Goal: Navigation & Orientation: Find specific page/section

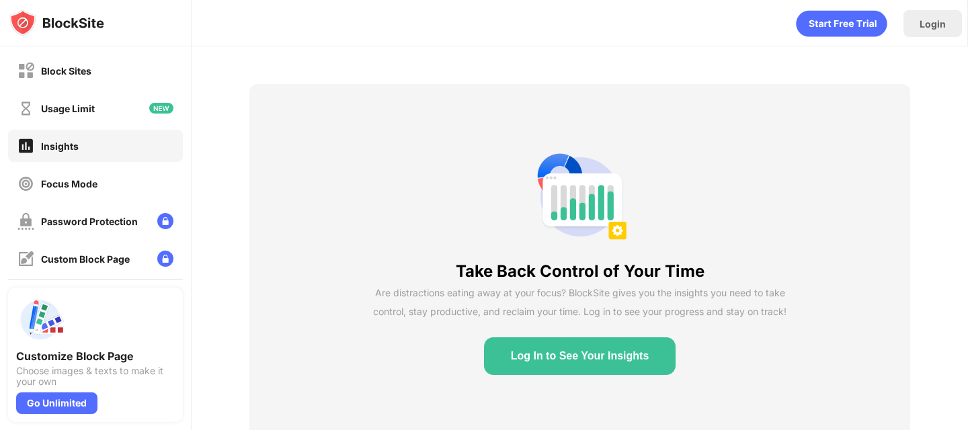
click at [301, 151] on div "Take Back Control of Your Time Are distractions eating away at your focus? Bloc…" at bounding box center [579, 261] width 660 height 355
click at [100, 116] on div "Usage Limit" at bounding box center [95, 108] width 175 height 32
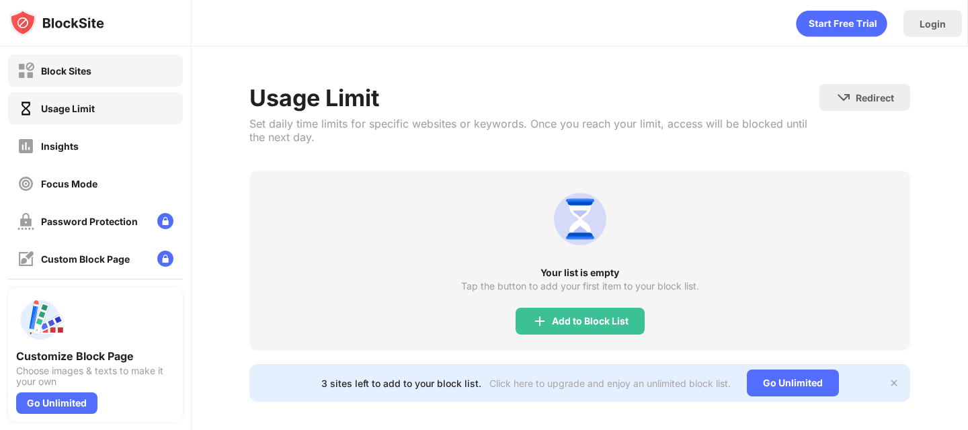
click at [105, 79] on div "Block Sites" at bounding box center [95, 70] width 175 height 32
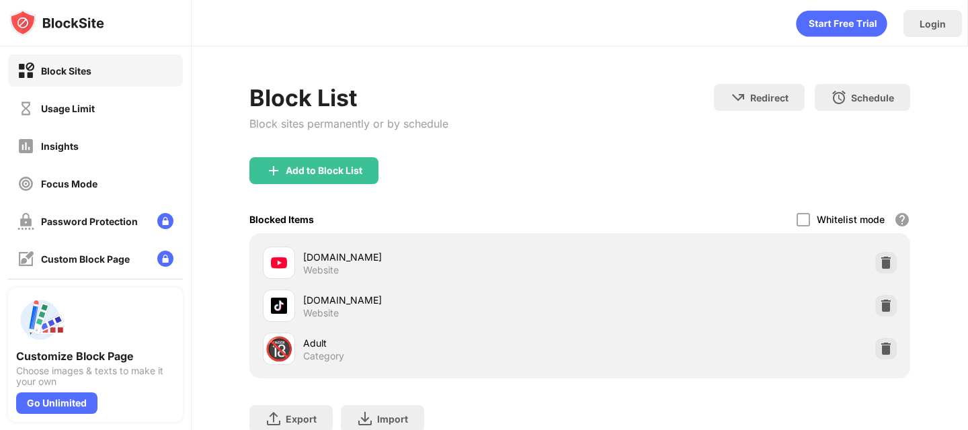
scroll to position [90, 0]
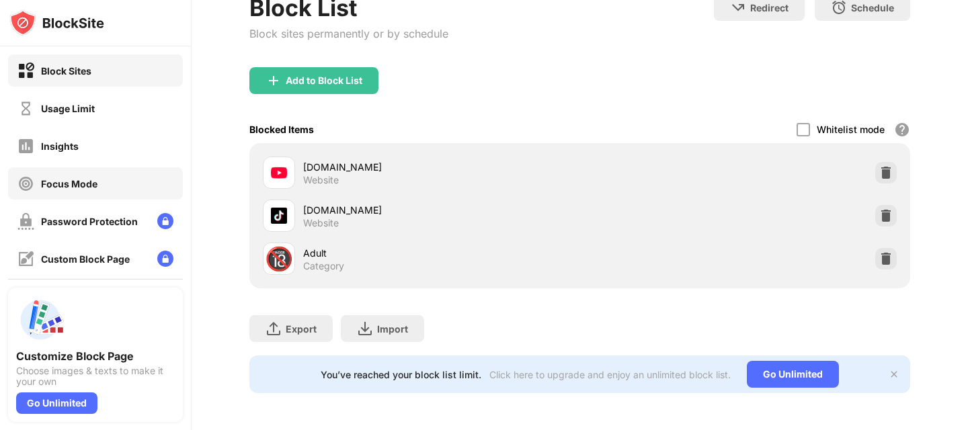
click at [112, 192] on div "Focus Mode" at bounding box center [95, 183] width 175 height 32
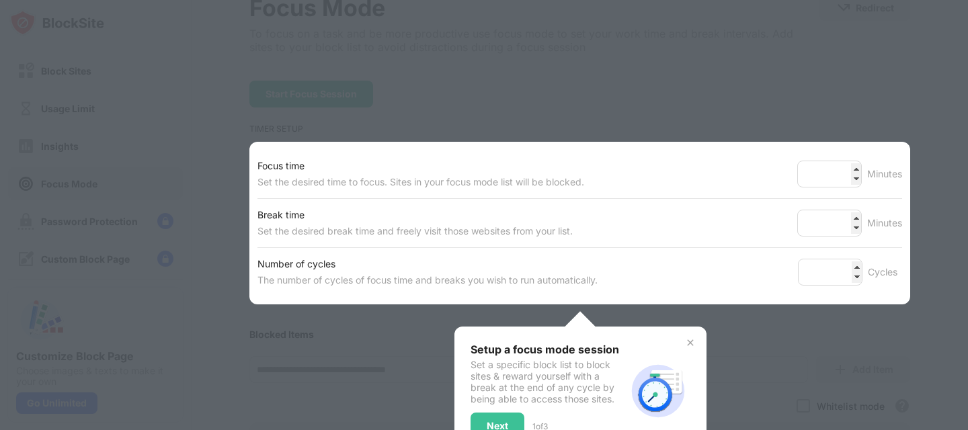
click at [392, 161] on div "Focus time" at bounding box center [420, 166] width 327 height 16
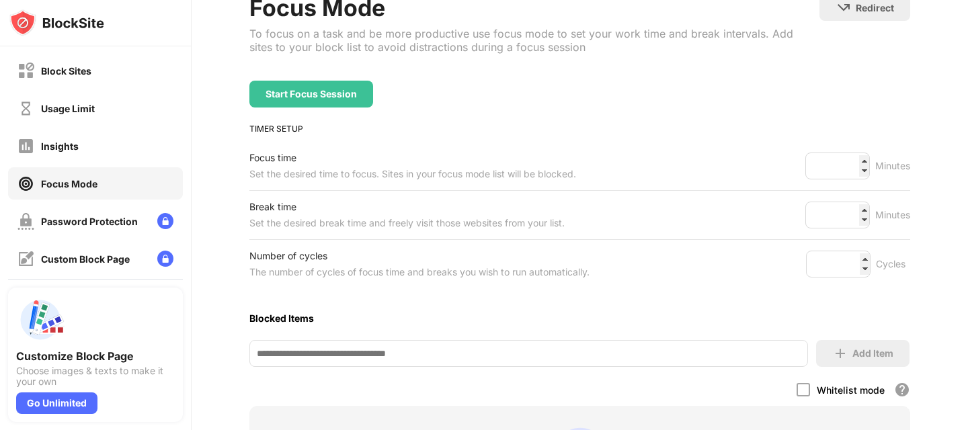
click at [504, 159] on div "Focus time" at bounding box center [412, 158] width 327 height 16
click at [124, 79] on div "Block Sites" at bounding box center [95, 70] width 175 height 32
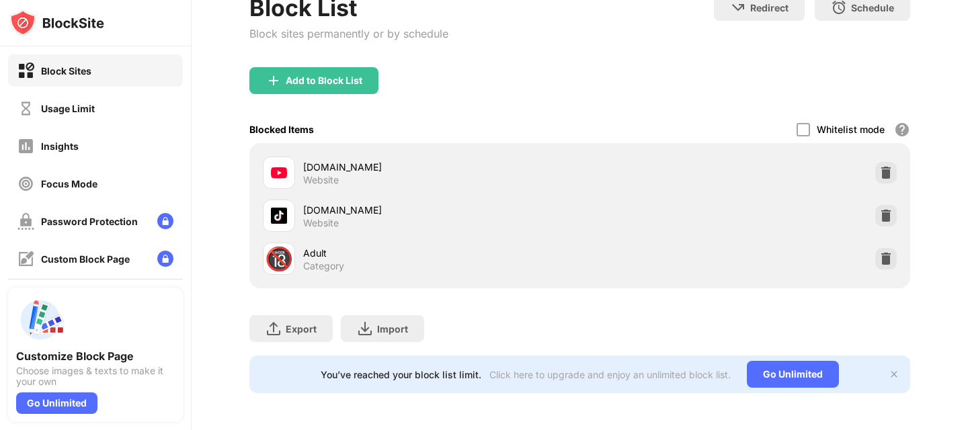
scroll to position [90, 0]
click at [75, 183] on div "Focus Mode" at bounding box center [69, 183] width 56 height 11
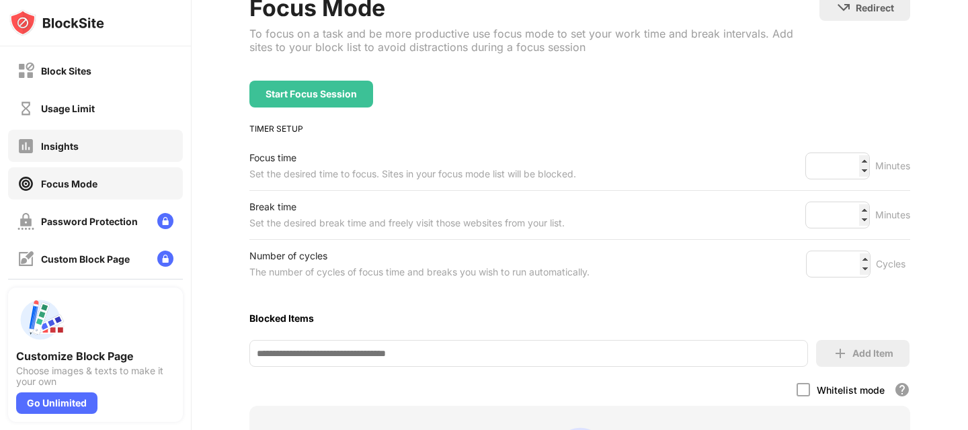
click at [110, 150] on div "Insights" at bounding box center [95, 146] width 175 height 32
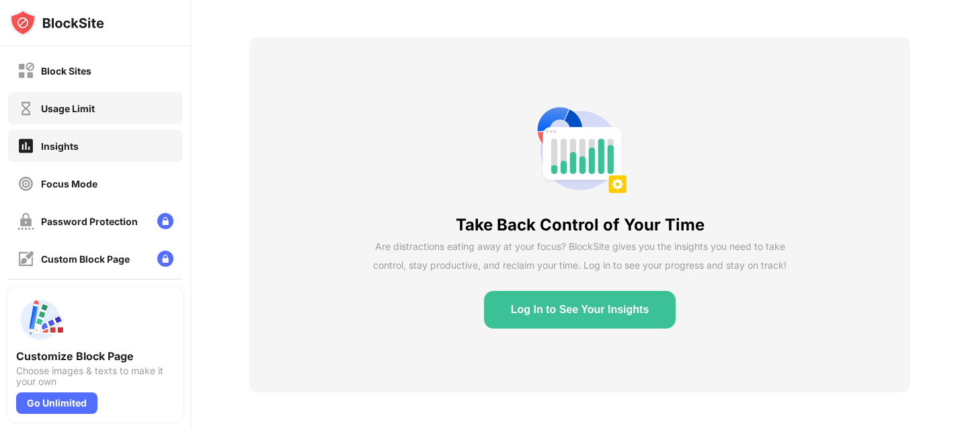
click at [124, 119] on div "Usage Limit" at bounding box center [95, 108] width 175 height 32
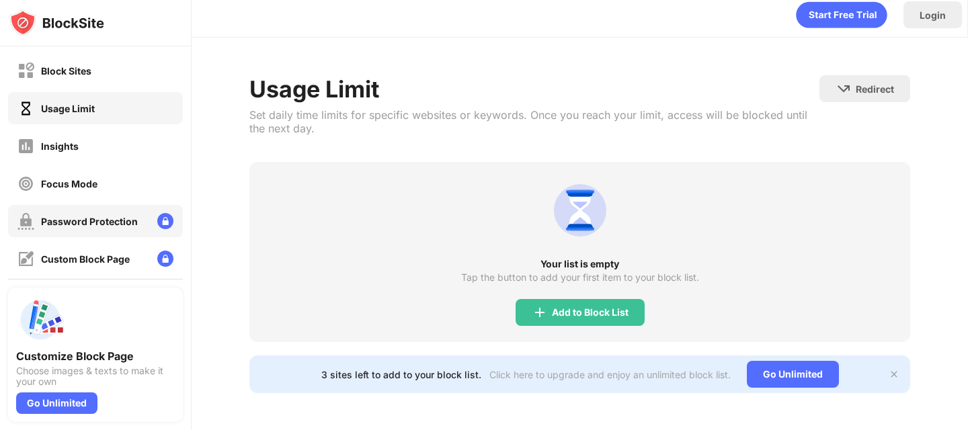
click at [105, 231] on div "Password Protection" at bounding box center [95, 221] width 175 height 32
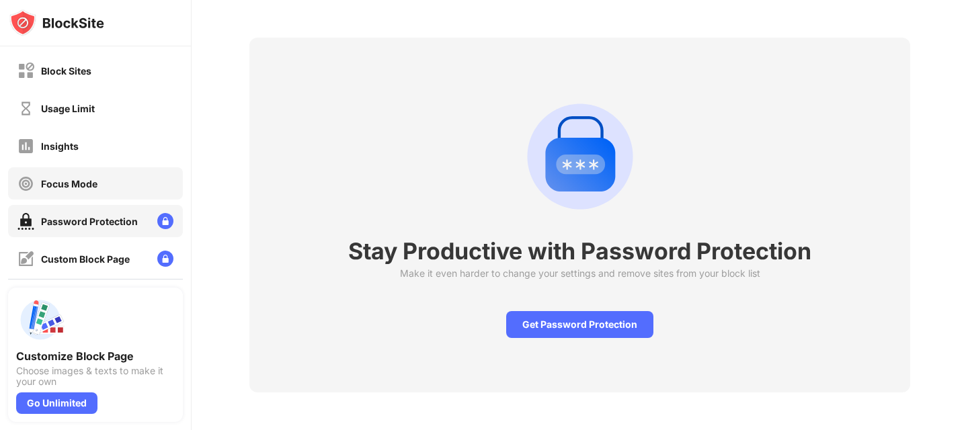
click at [111, 183] on div "Focus Mode" at bounding box center [95, 183] width 175 height 32
